Goal: Task Accomplishment & Management: Use online tool/utility

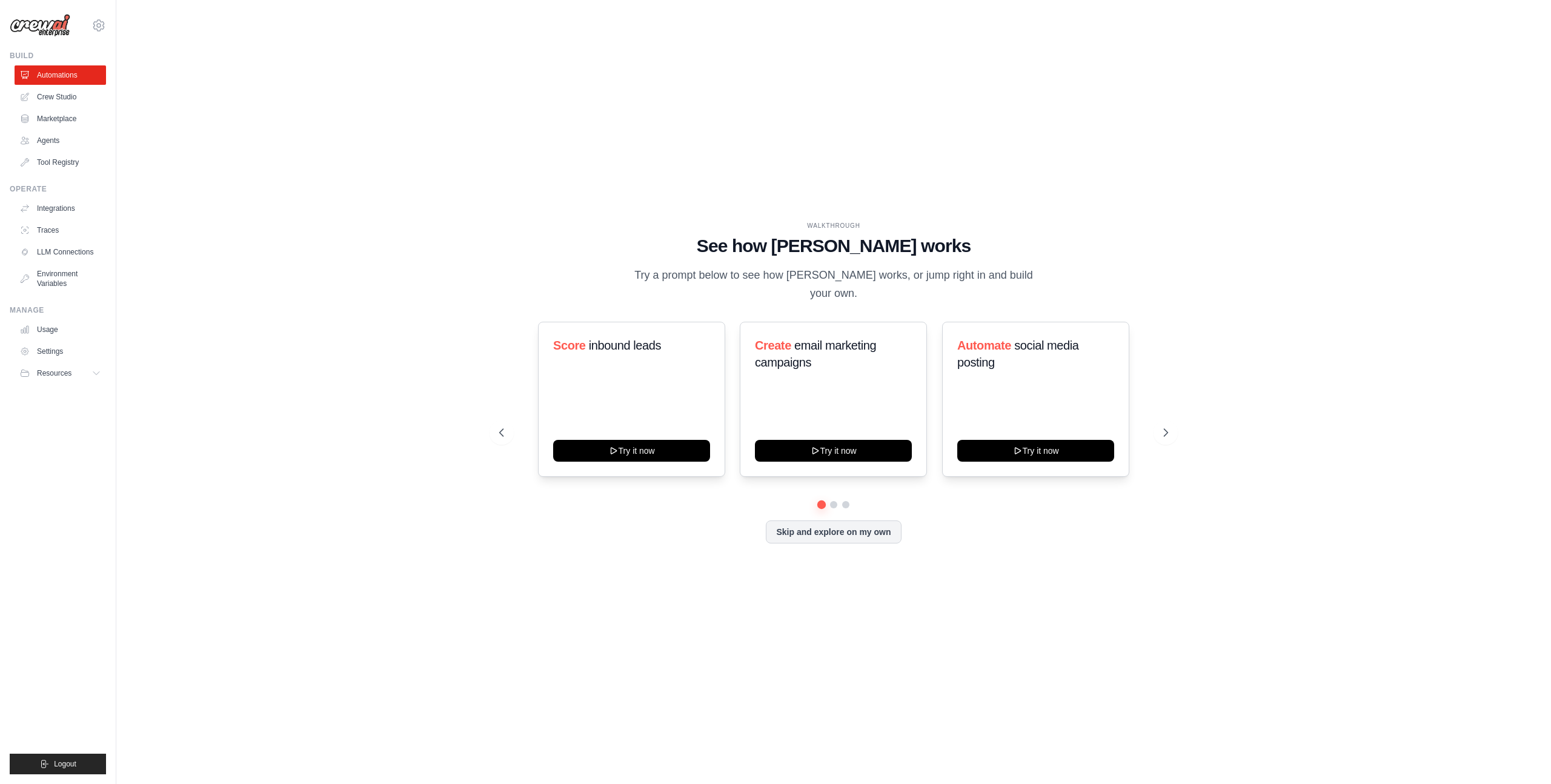
click at [637, 589] on div "WALKTHROUGH See how [PERSON_NAME] works Try a prompt below to see how [PERSON_N…" at bounding box center [834, 392] width 1396 height 759
click at [49, 136] on link "Agents" at bounding box center [61, 141] width 92 height 19
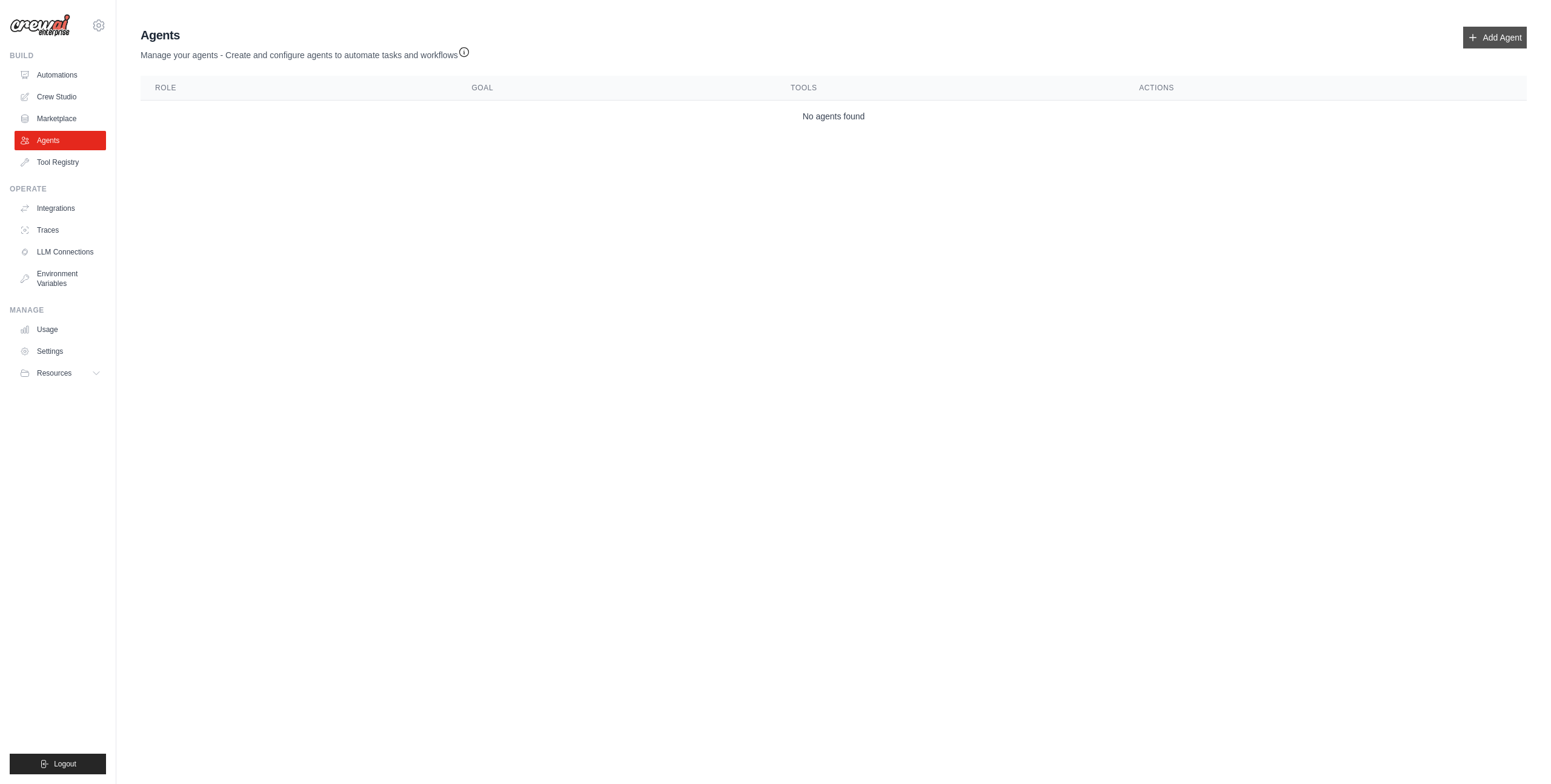
click at [1501, 39] on link "Add Agent" at bounding box center [1494, 38] width 64 height 22
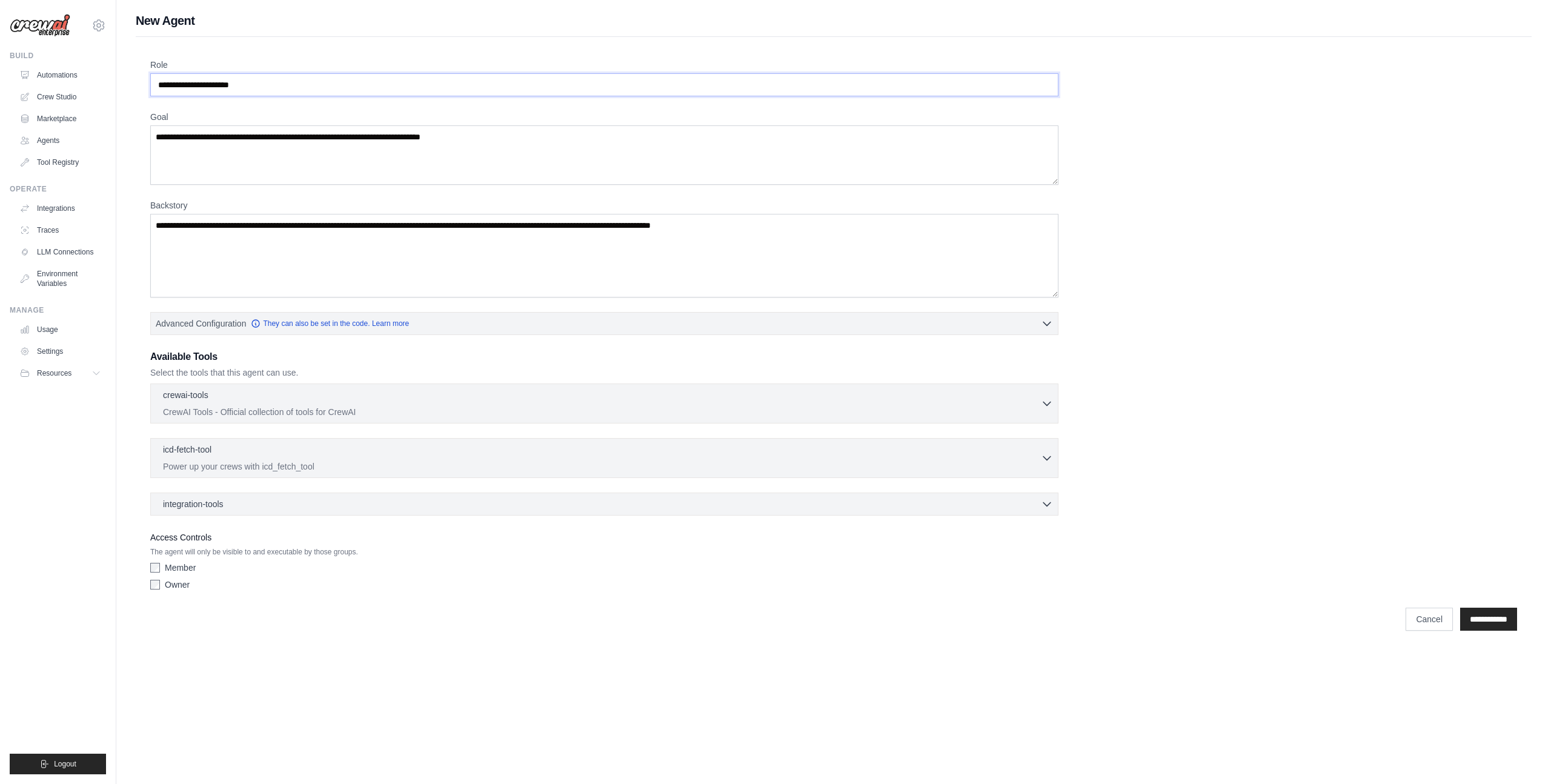
click at [245, 88] on input "Role" at bounding box center [604, 85] width 908 height 23
click at [273, 284] on textarea "Backstory" at bounding box center [604, 255] width 908 height 83
